Goal: Task Accomplishment & Management: Manage account settings

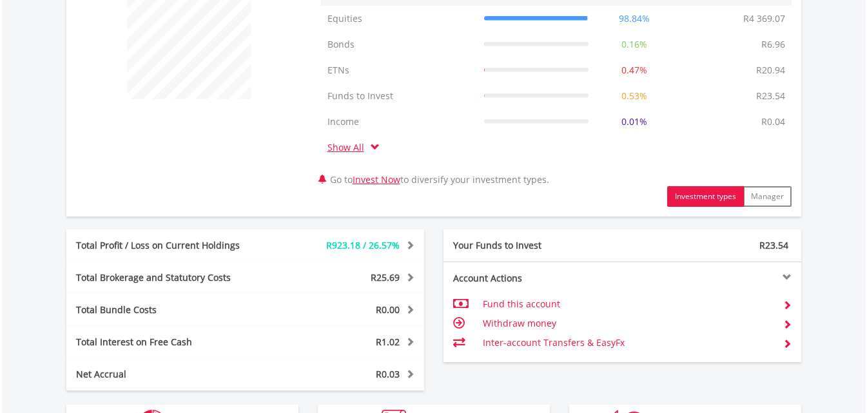
scroll to position [645, 0]
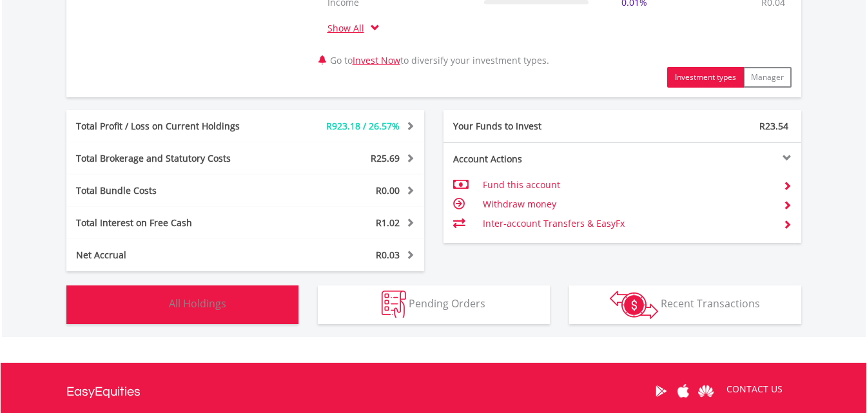
click at [229, 299] on button "Holdings All Holdings" at bounding box center [182, 305] width 232 height 39
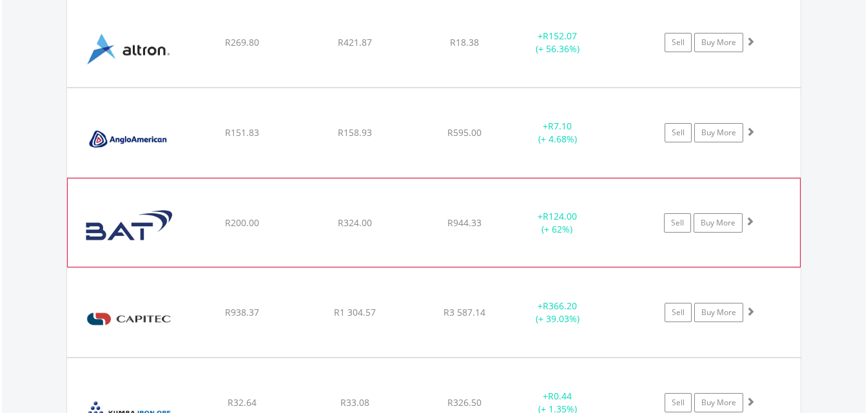
scroll to position [1013, 0]
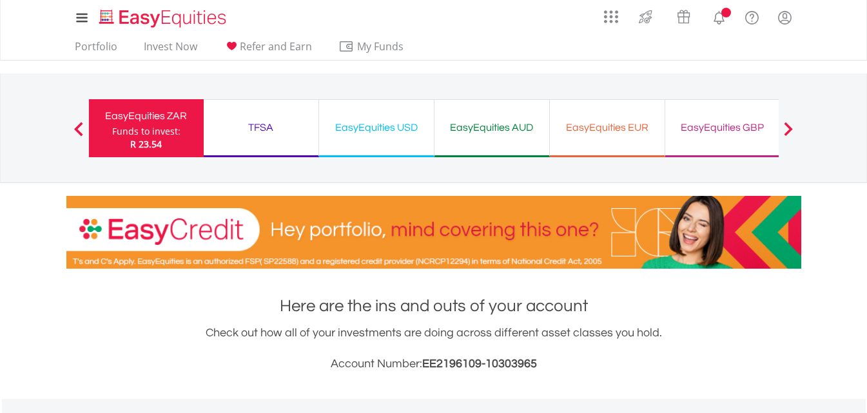
click at [267, 129] on div "TFSA" at bounding box center [261, 128] width 99 height 18
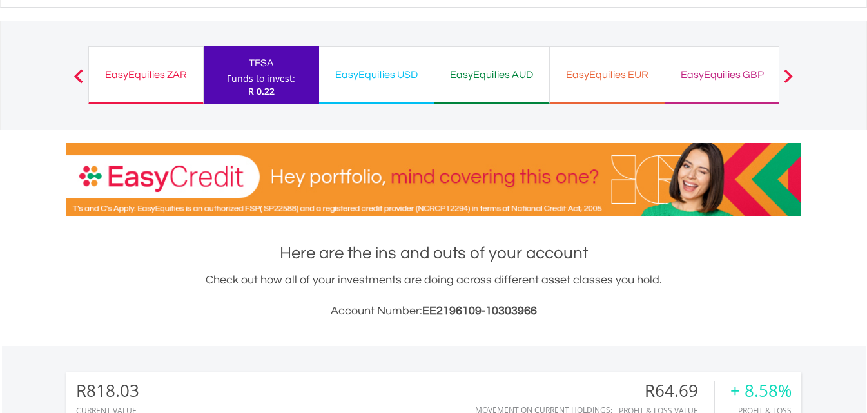
scroll to position [64, 0]
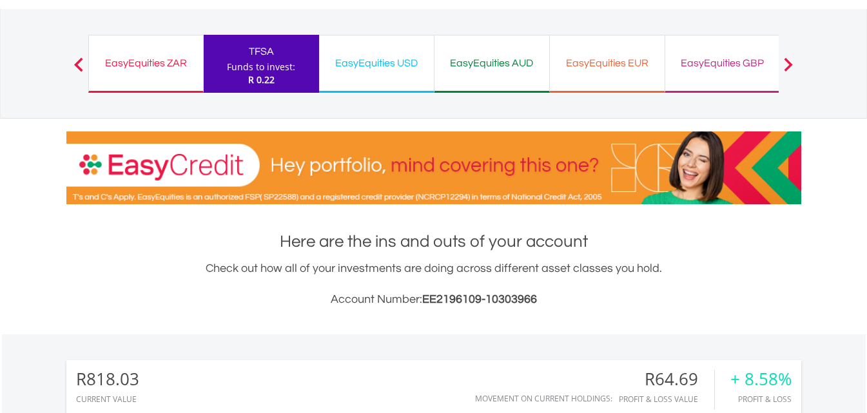
click at [371, 68] on div "EasyEquities USD" at bounding box center [376, 63] width 99 height 18
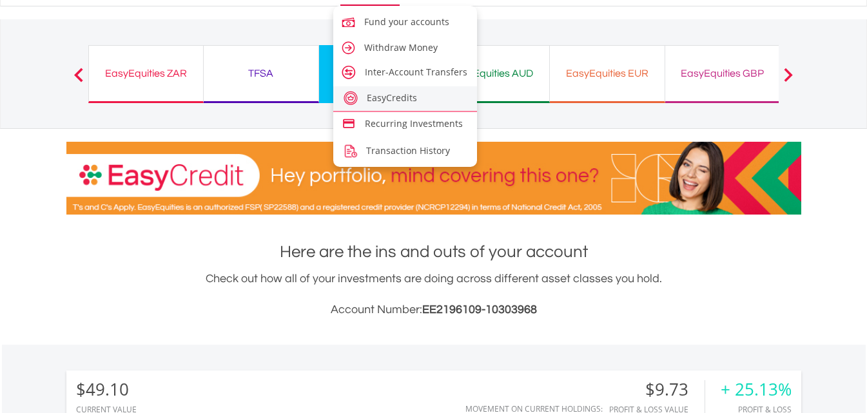
scroll to position [64, 0]
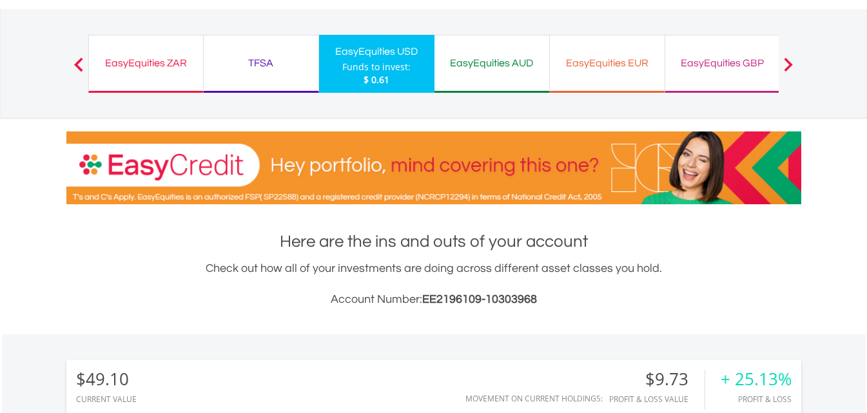
click at [504, 64] on div "EasyEquities AUD" at bounding box center [491, 63] width 99 height 18
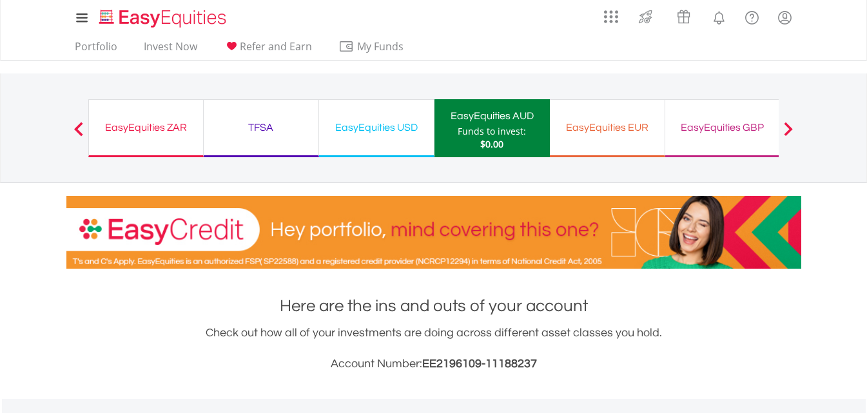
click at [617, 123] on div "EasyEquities EUR" at bounding box center [607, 128] width 99 height 18
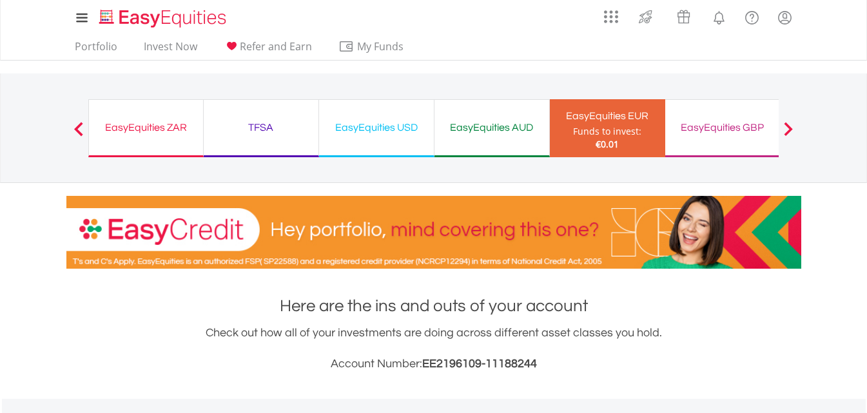
click at [701, 116] on div "EasyEquities GBP Funds to invest: €0.01" at bounding box center [723, 128] width 115 height 58
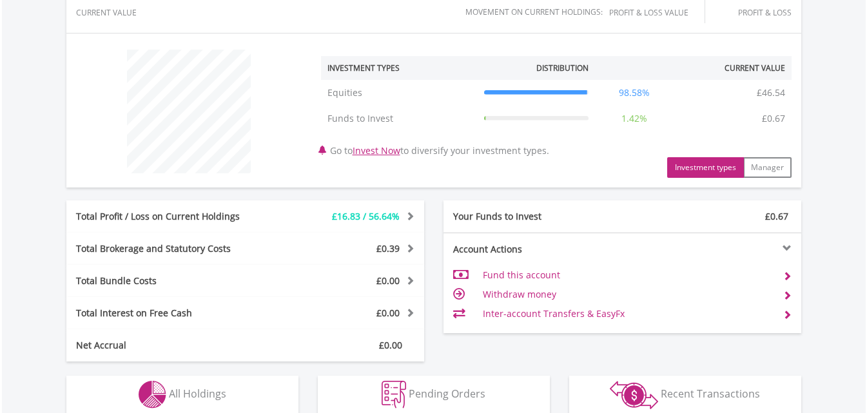
scroll to position [645, 0]
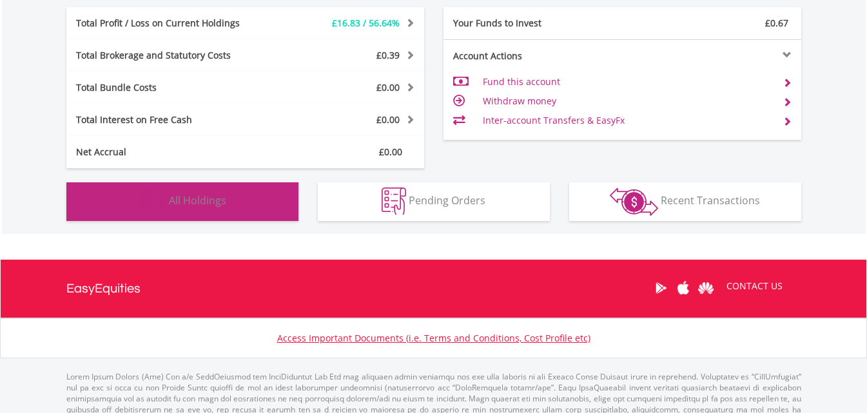
click at [220, 211] on button "Holdings All Holdings" at bounding box center [182, 202] width 232 height 39
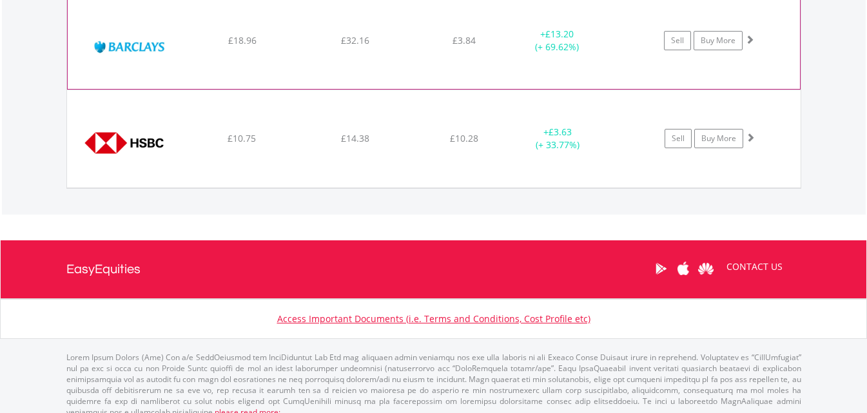
scroll to position [860, 0]
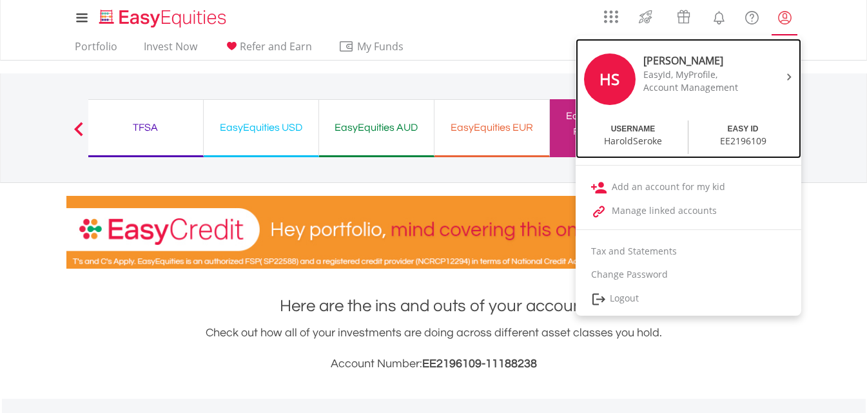
click at [787, 79] on img at bounding box center [789, 77] width 5 height 7
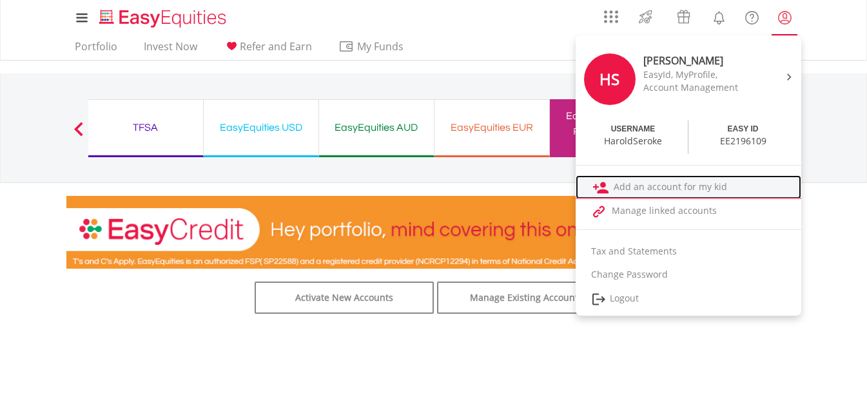
click at [648, 183] on link "Add an account for my kid" at bounding box center [689, 187] width 226 height 24
